Goal: Information Seeking & Learning: Learn about a topic

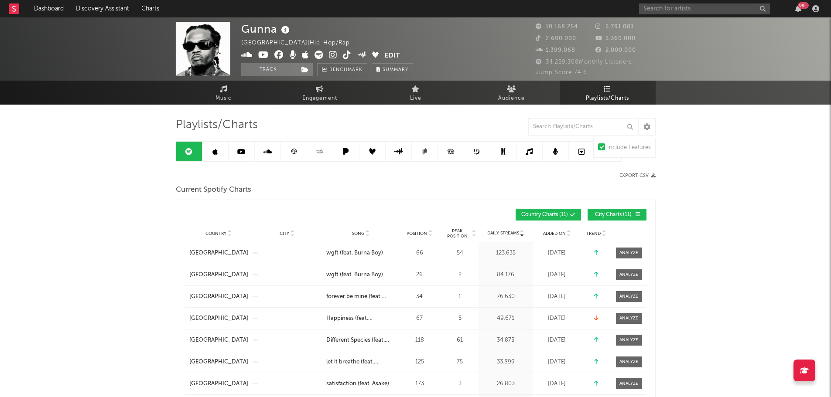
click at [629, 212] on span "City Charts ( 11 )" at bounding box center [613, 214] width 40 height 5
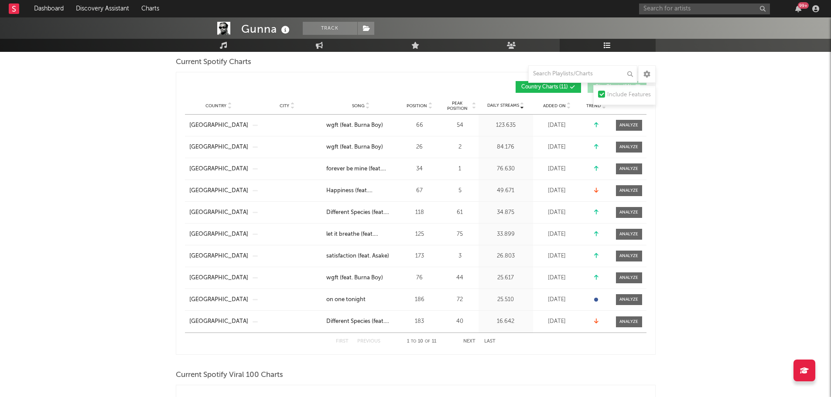
scroll to position [87, 0]
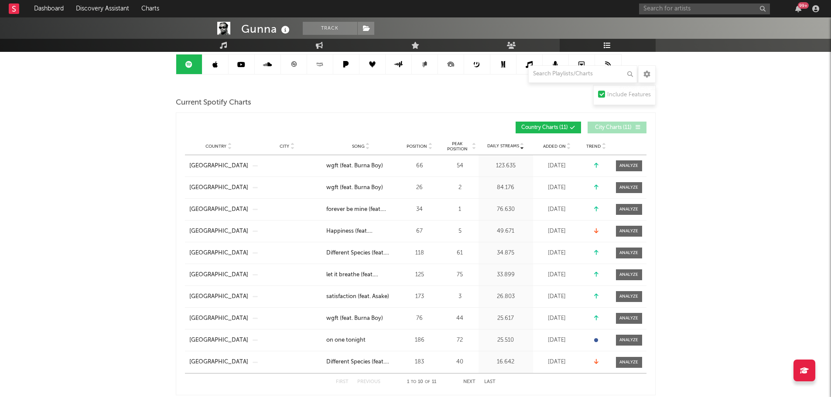
click at [360, 145] on span "Song" at bounding box center [358, 146] width 13 height 5
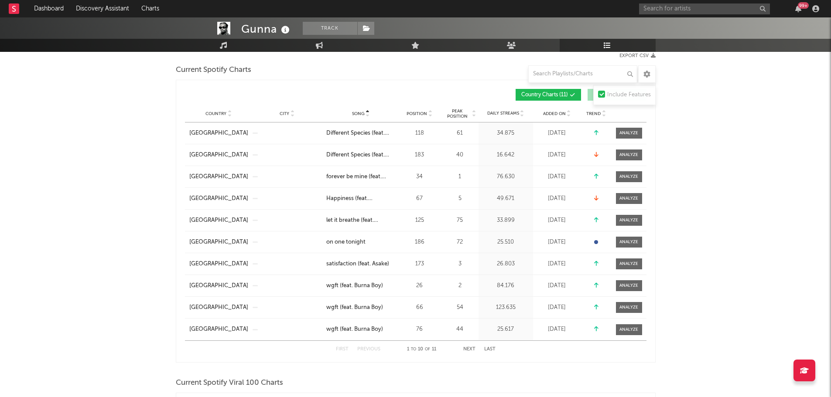
scroll to position [131, 0]
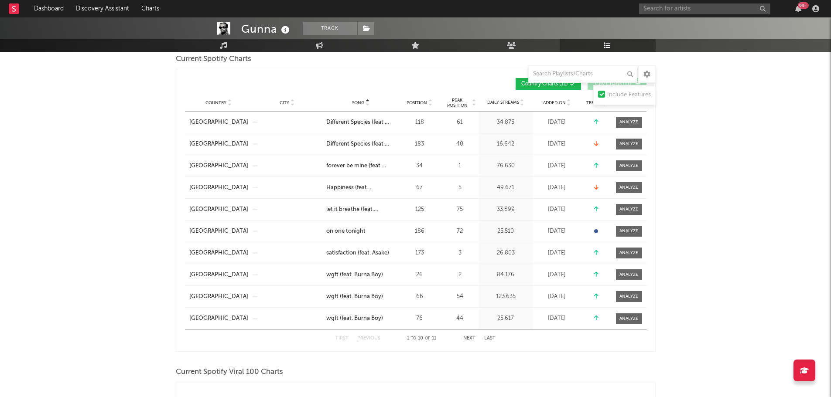
click at [468, 339] on button "Next" at bounding box center [469, 338] width 12 height 5
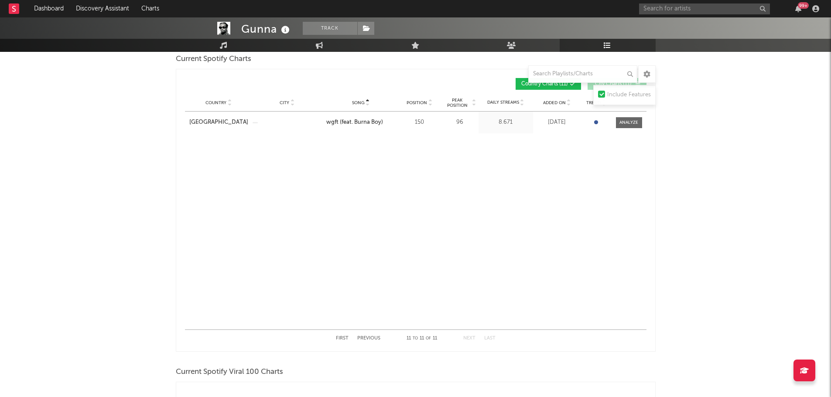
click at [366, 338] on button "Previous" at bounding box center [368, 338] width 23 height 5
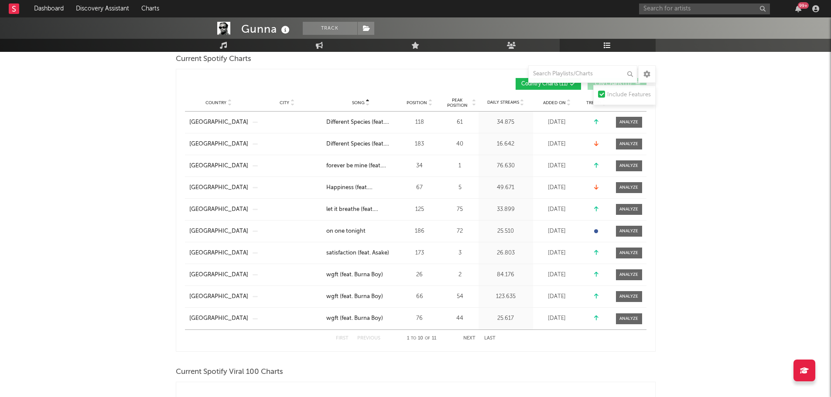
click at [467, 338] on button "Next" at bounding box center [469, 338] width 12 height 5
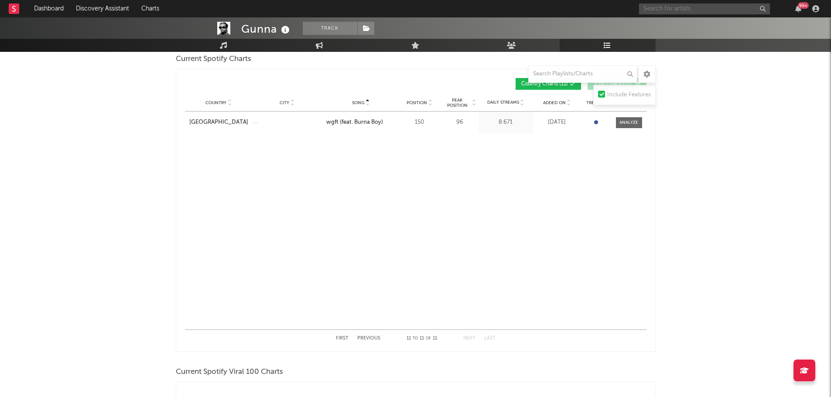
click at [722, 8] on input "text" at bounding box center [704, 8] width 131 height 11
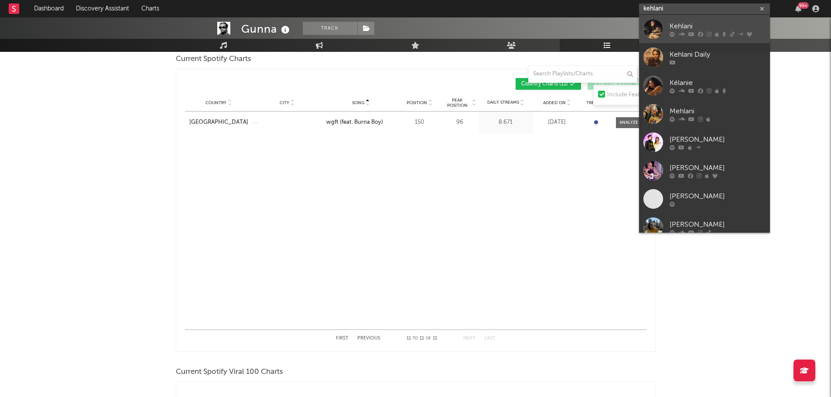
type input "kehlani"
click at [676, 27] on div "Kehlani" at bounding box center [717, 26] width 96 height 10
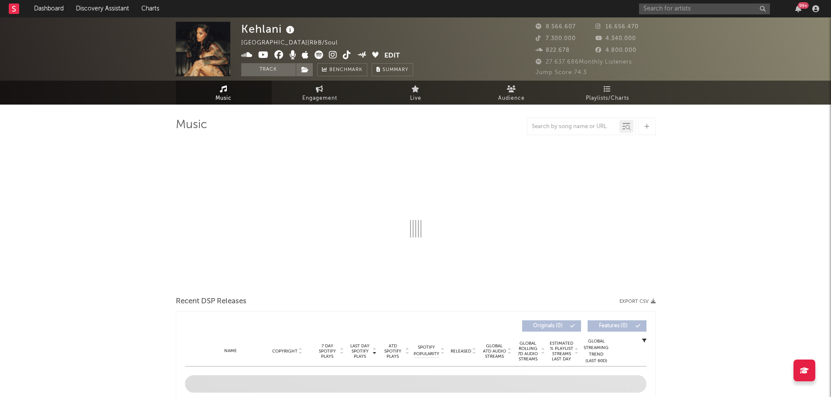
select select "6m"
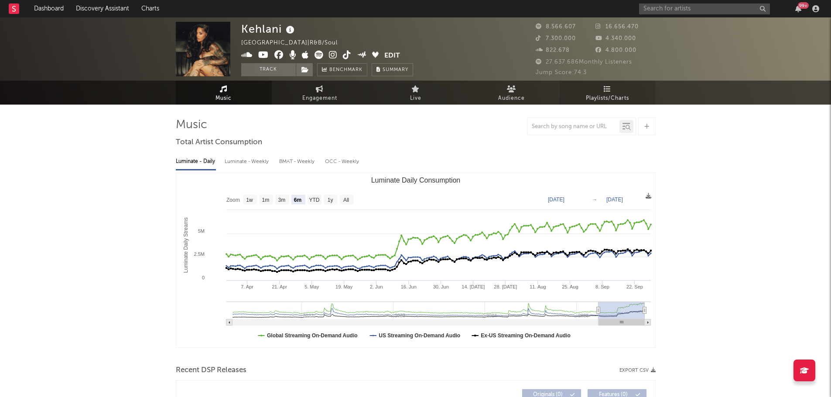
click at [614, 95] on span "Playlists/Charts" at bounding box center [607, 98] width 43 height 10
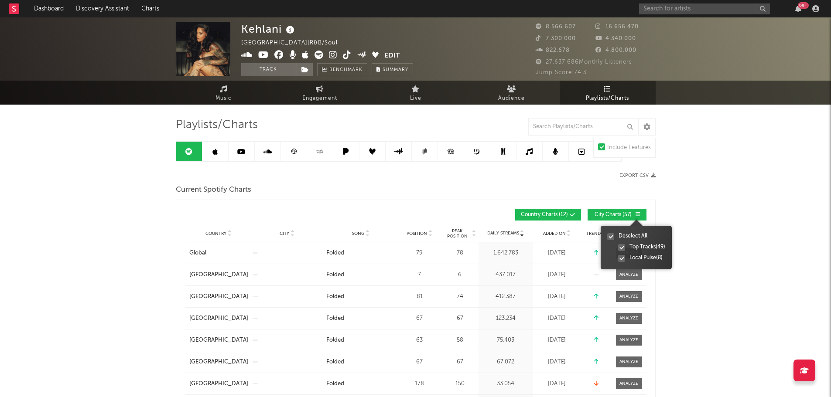
click at [632, 215] on div at bounding box center [635, 219] width 71 height 14
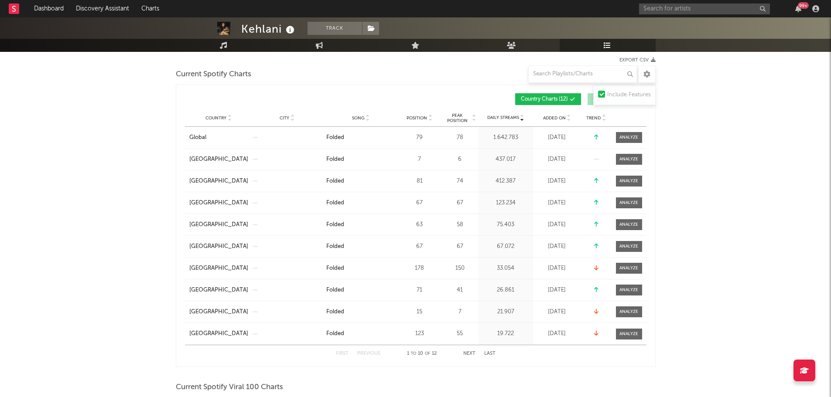
scroll to position [131, 0]
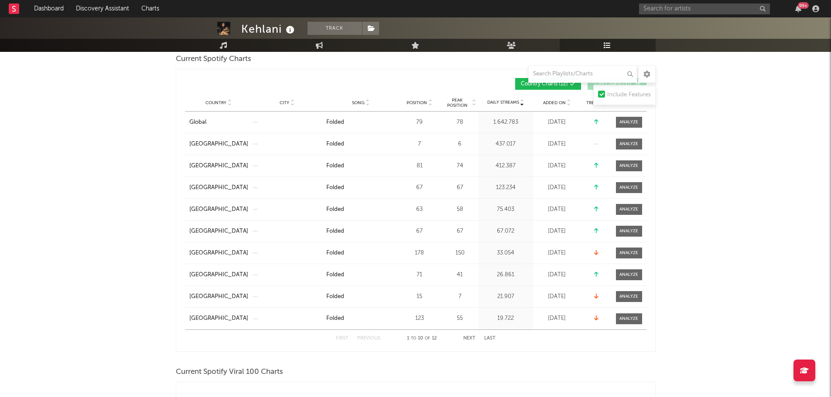
click at [468, 336] on button "Next" at bounding box center [469, 338] width 12 height 5
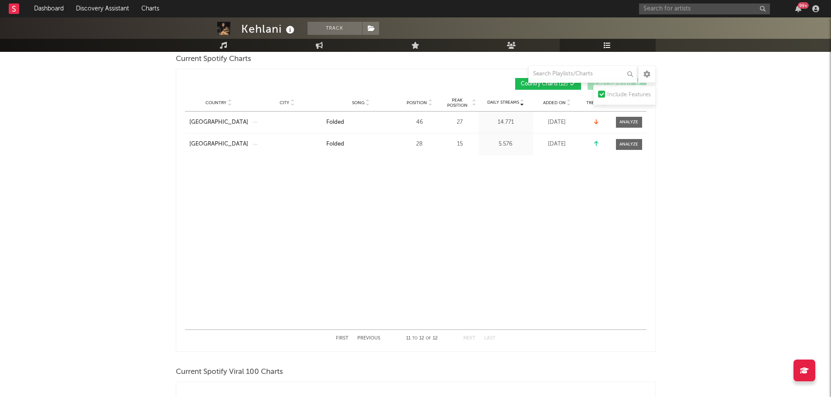
drag, startPoint x: 365, startPoint y: 337, endPoint x: 376, endPoint y: 330, distance: 12.9
click at [366, 336] on button "Previous" at bounding box center [368, 338] width 23 height 5
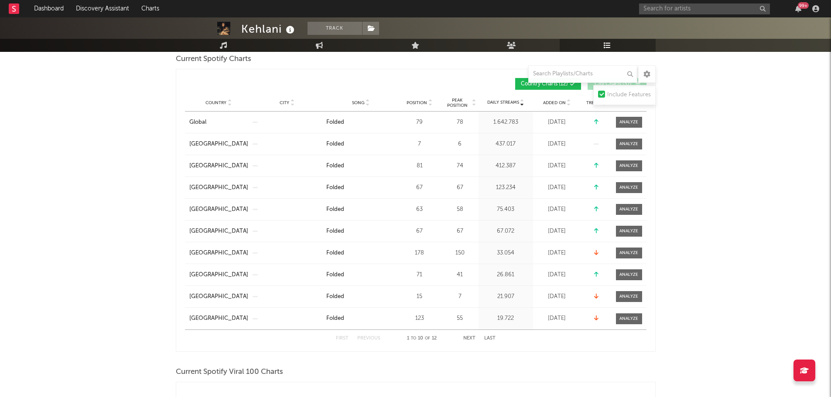
click at [470, 338] on button "Next" at bounding box center [469, 338] width 12 height 5
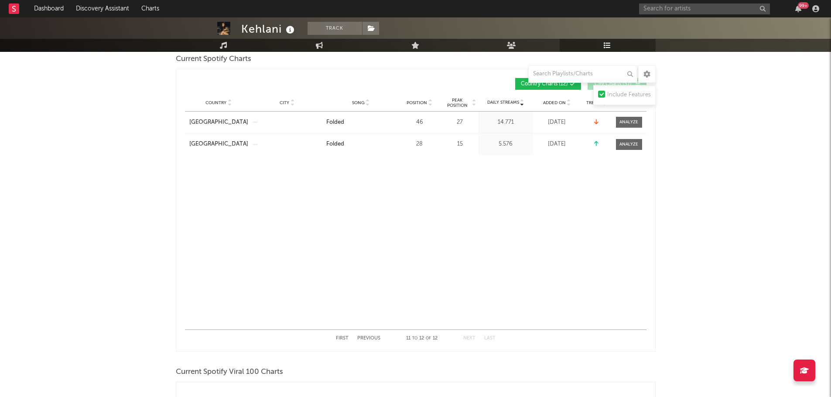
click at [363, 335] on div "First Previous 11 to 12 of 12 Next Last" at bounding box center [416, 338] width 160 height 17
click at [370, 337] on button "Previous" at bounding box center [368, 338] width 23 height 5
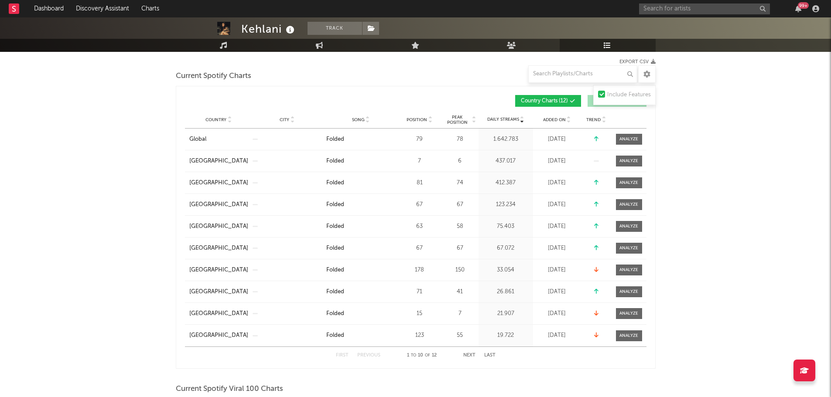
scroll to position [104, 0]
